Goal: Task Accomplishment & Management: Use online tool/utility

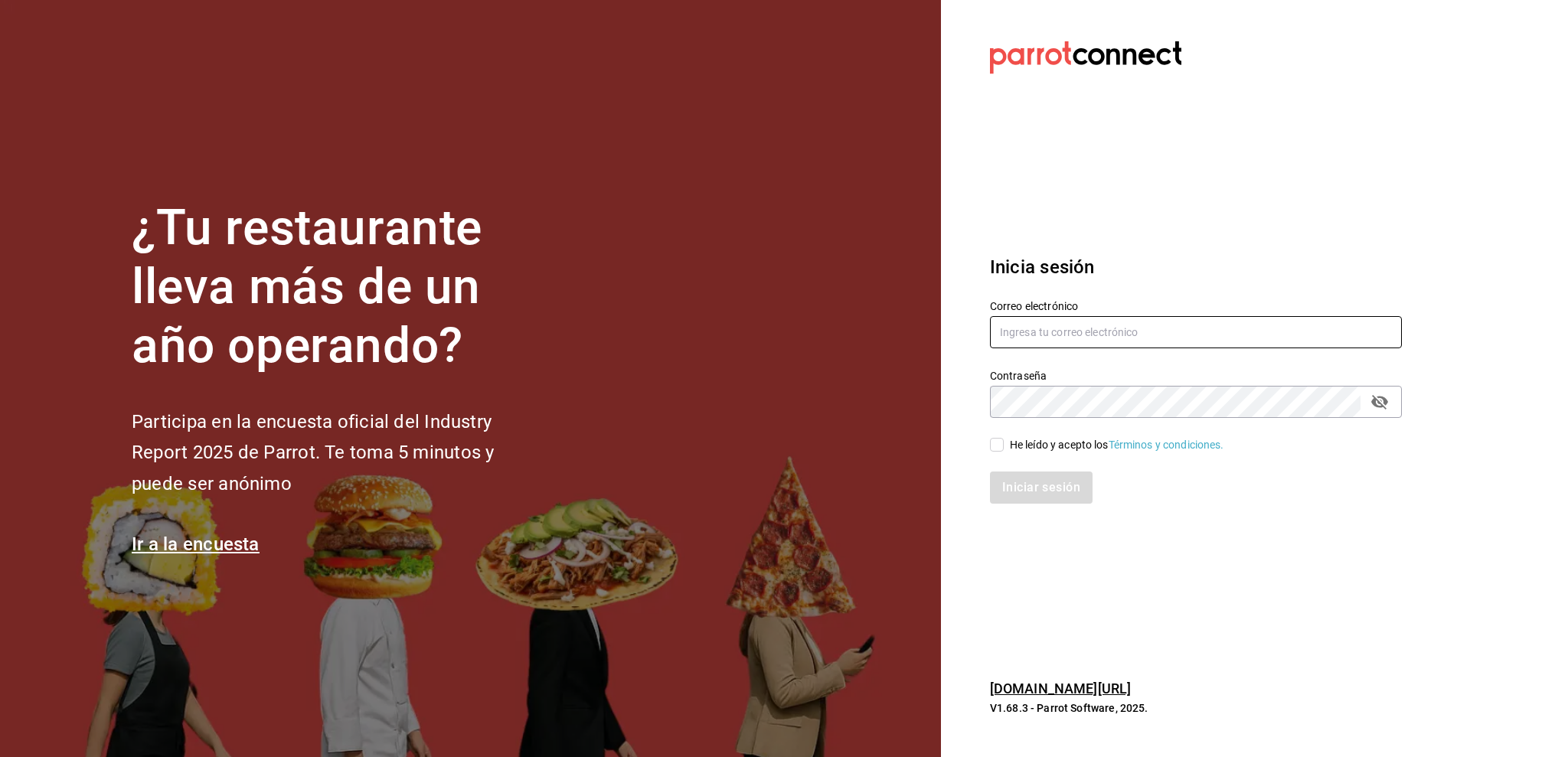
click at [1057, 338] on input "text" at bounding box center [1196, 332] width 412 height 32
type input "amalia@elhuaracheazteca.com"
click at [994, 445] on input "He leído y acepto los Términos y condiciones." at bounding box center [996, 444] width 14 height 14
checkbox input "true"
click at [1019, 485] on button "Iniciar sesión" at bounding box center [1042, 487] width 104 height 32
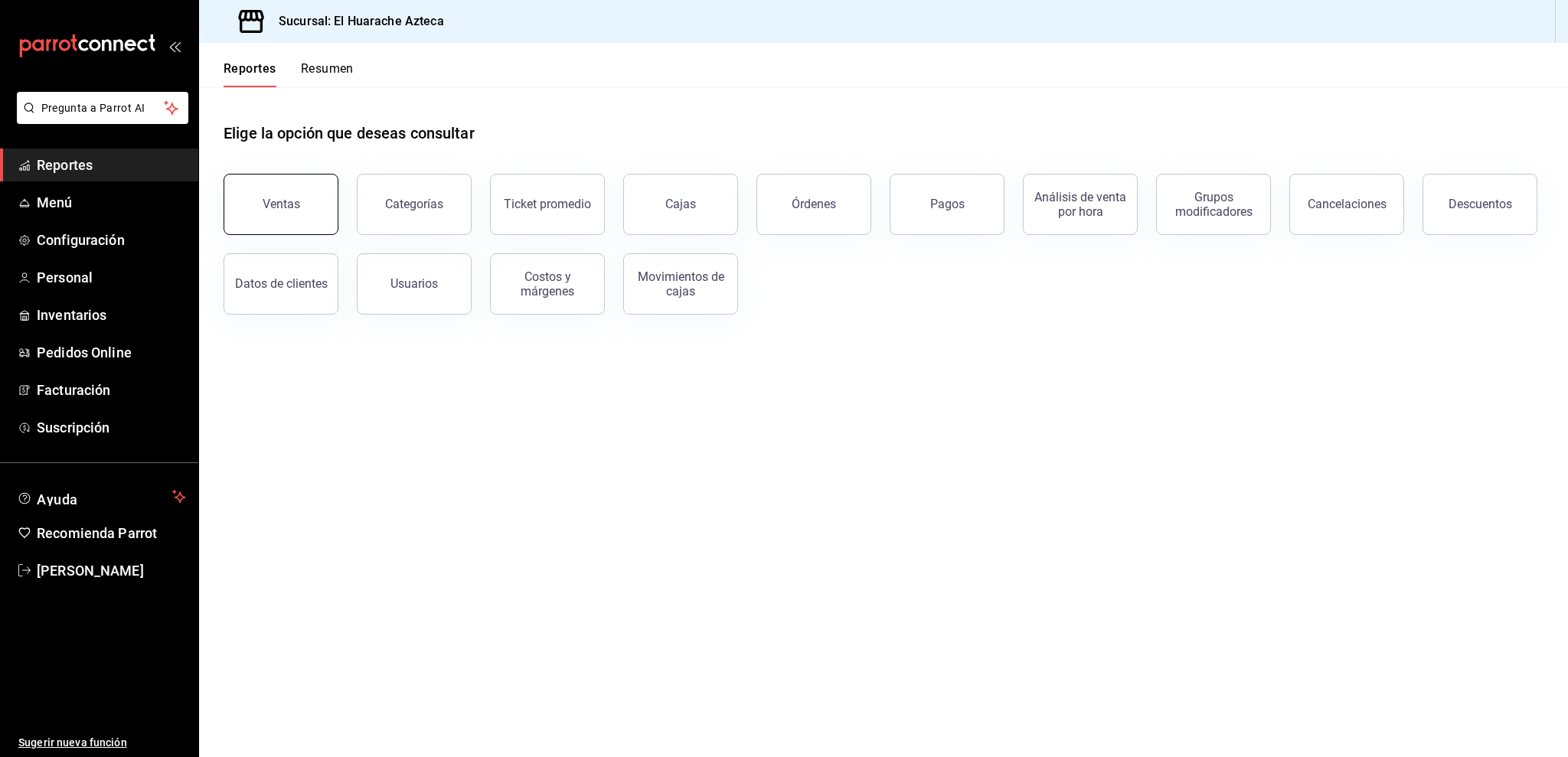
click at [256, 203] on button "Ventas" at bounding box center [281, 204] width 115 height 61
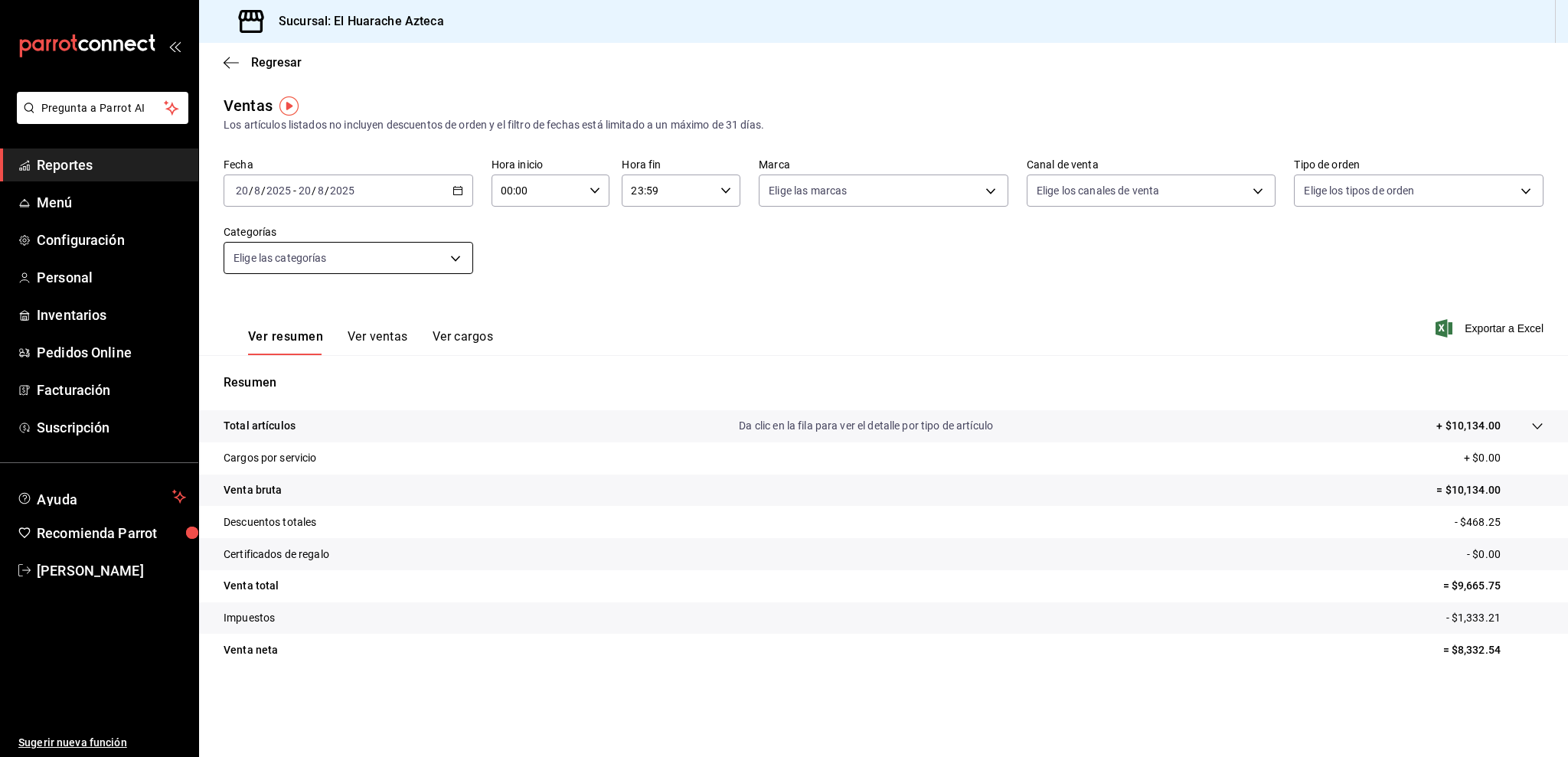
click at [286, 266] on body "Pregunta a Parrot AI Reportes Menú Configuración Personal Inventarios Pedidos O…" at bounding box center [784, 378] width 1568 height 757
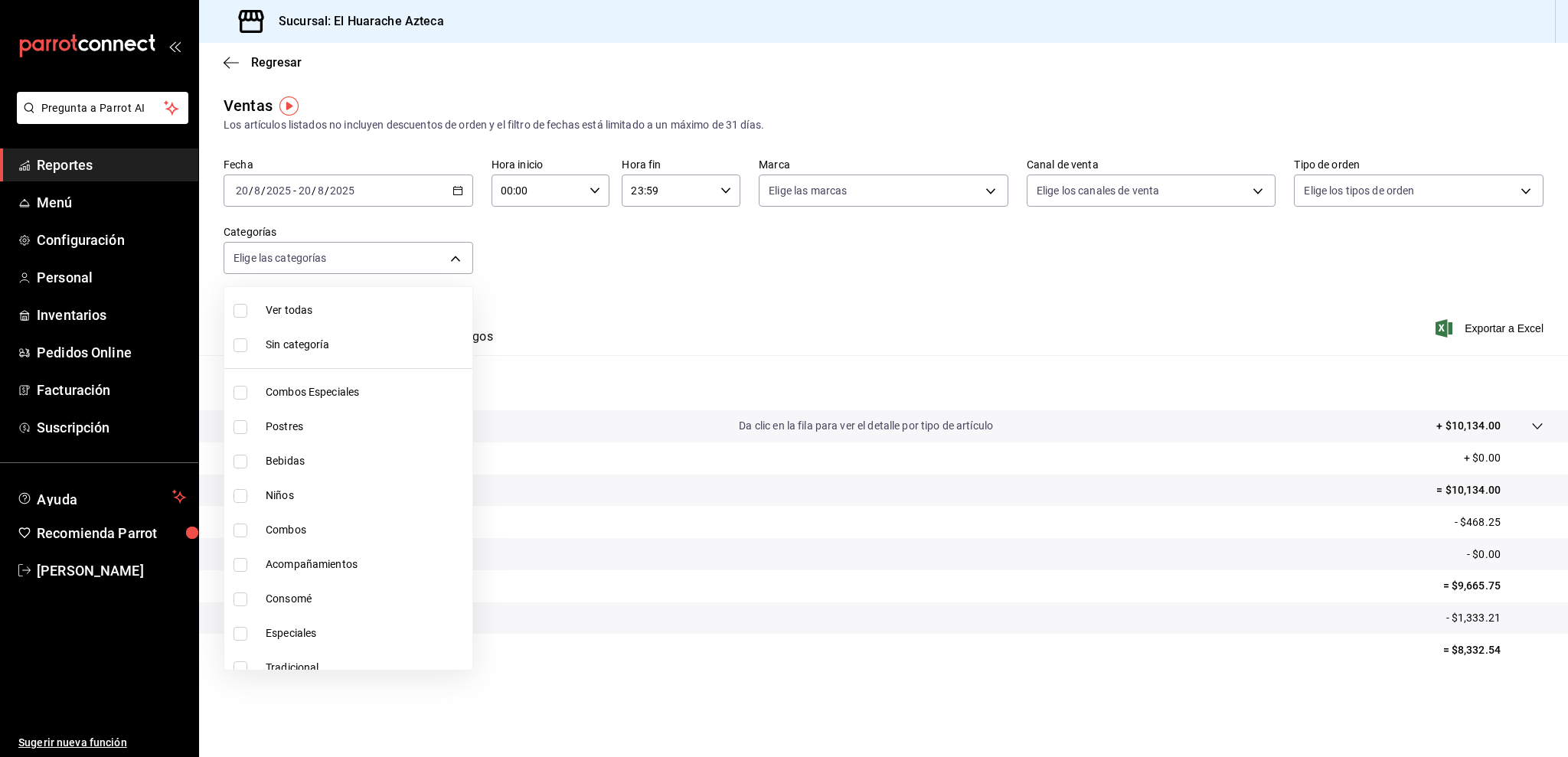
click at [289, 600] on span "Consomé" at bounding box center [366, 598] width 200 height 16
type input "53f55ae2-6285-460e-a8e1-99190fafff65"
checkbox input "true"
click at [598, 338] on div at bounding box center [784, 378] width 1568 height 757
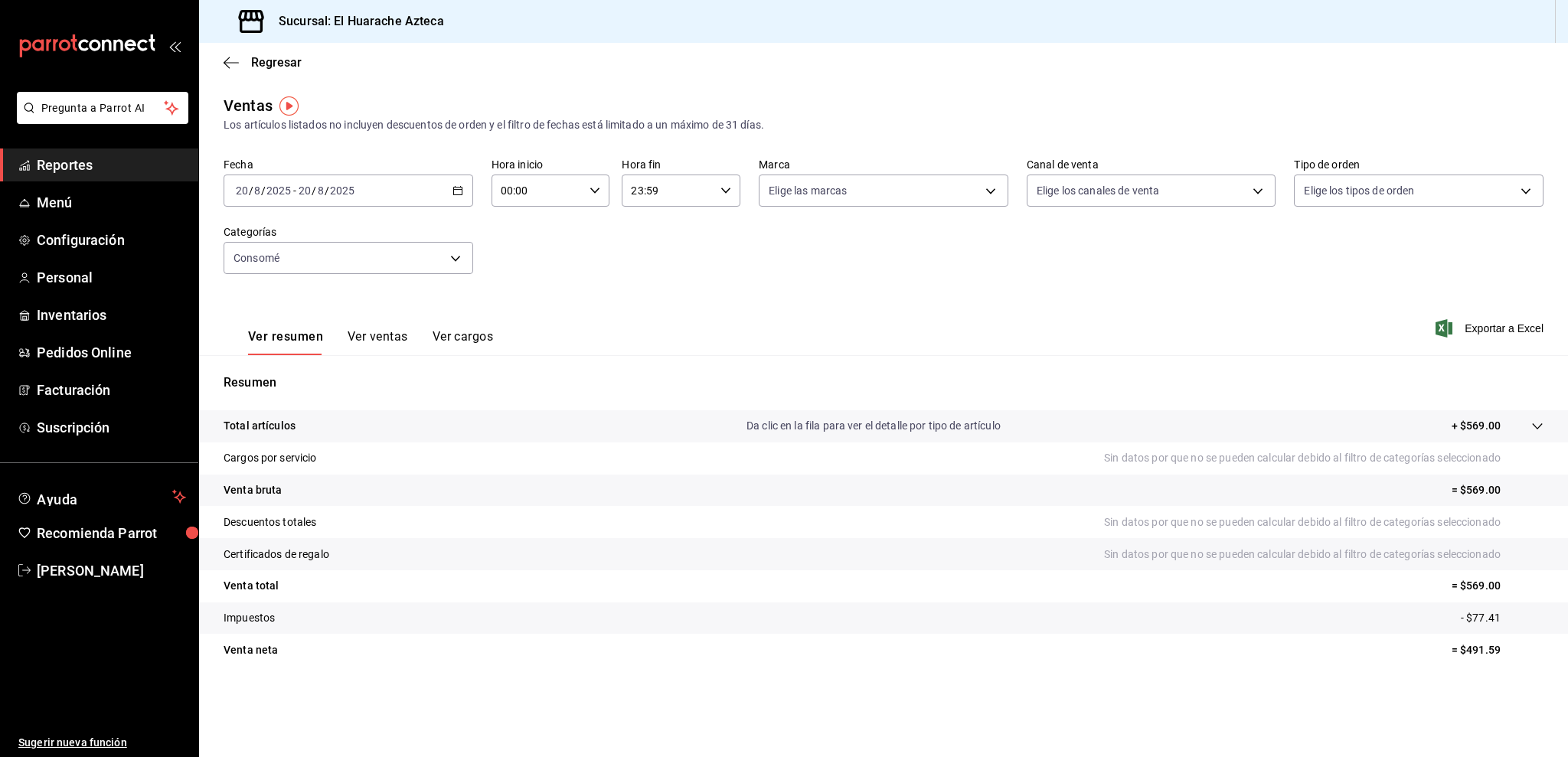
click at [383, 339] on button "Ver ventas" at bounding box center [377, 342] width 60 height 26
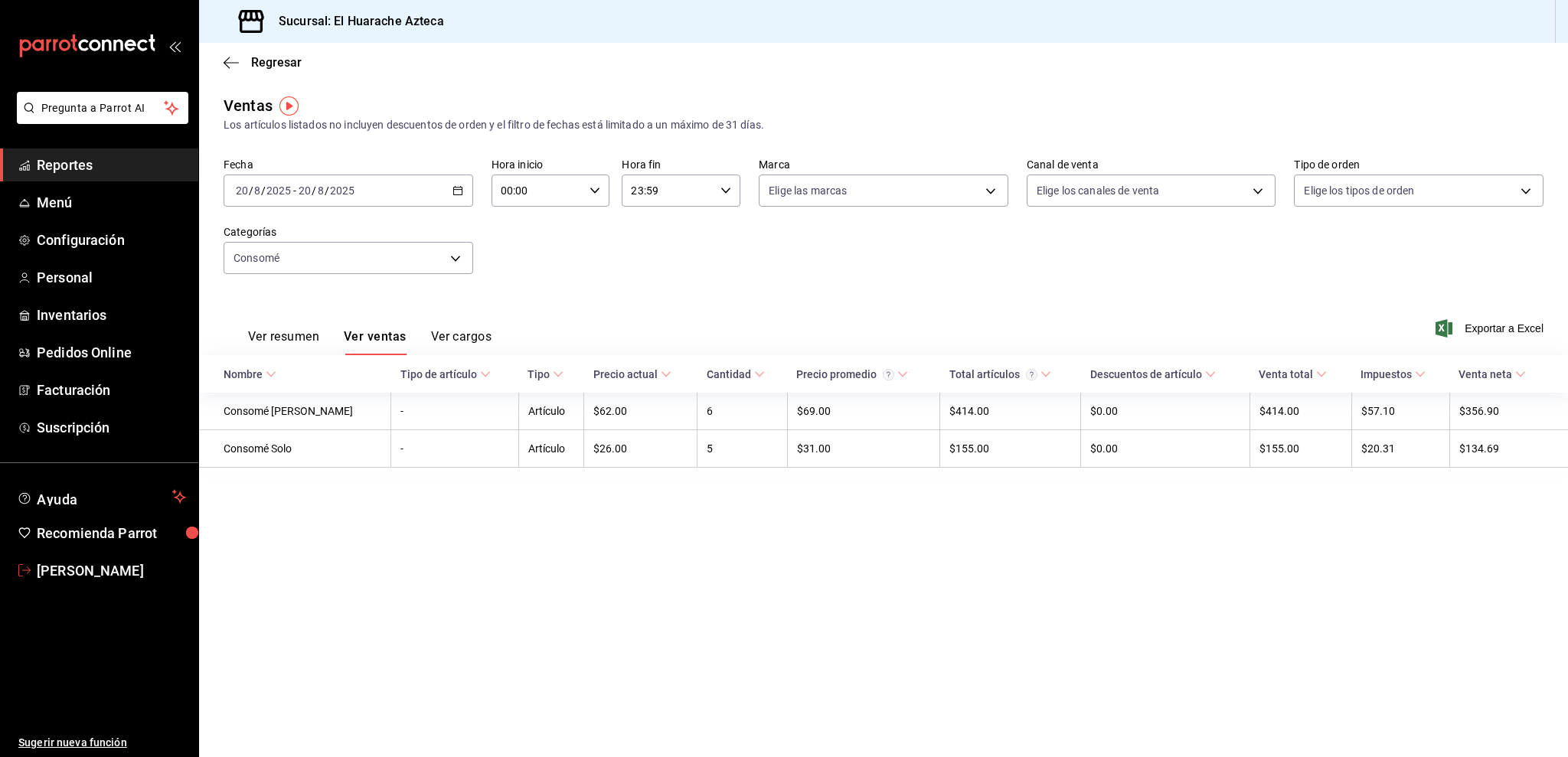
click at [95, 571] on span "[PERSON_NAME]" at bounding box center [111, 570] width 149 height 21
